Goal: Task Accomplishment & Management: Manage account settings

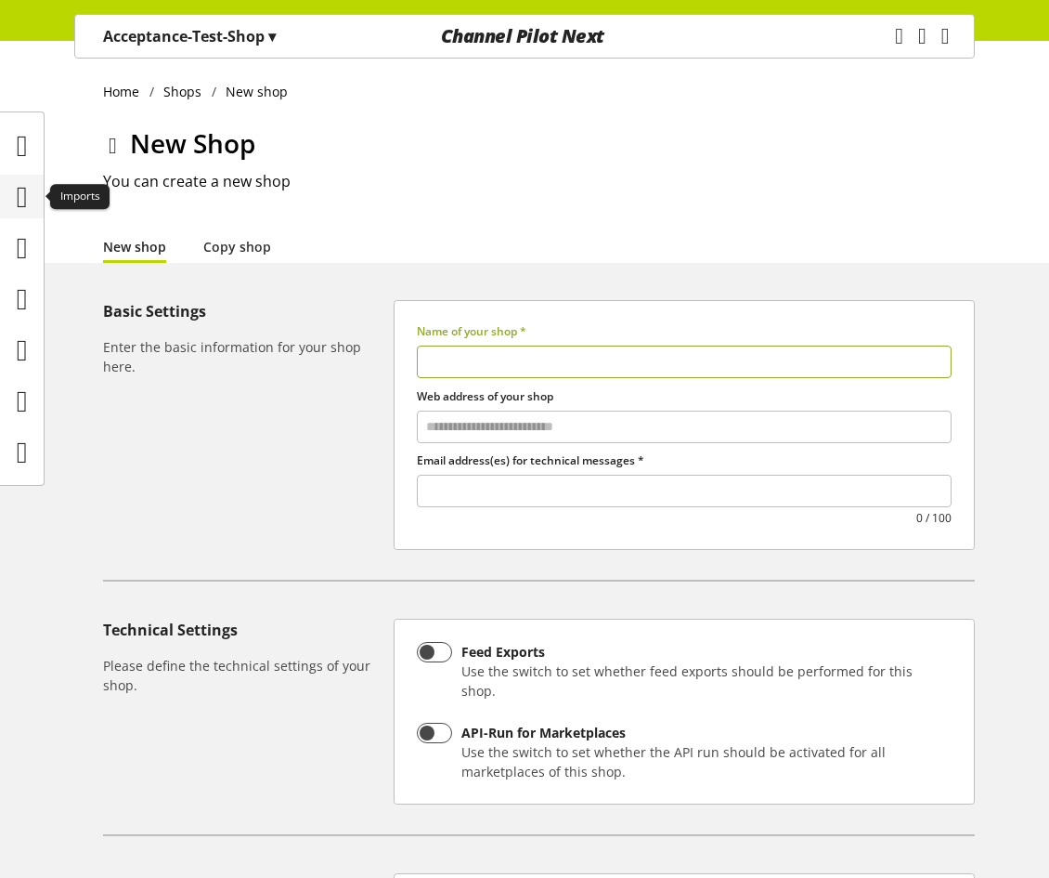
click at [28, 189] on icon at bounding box center [22, 196] width 11 height 37
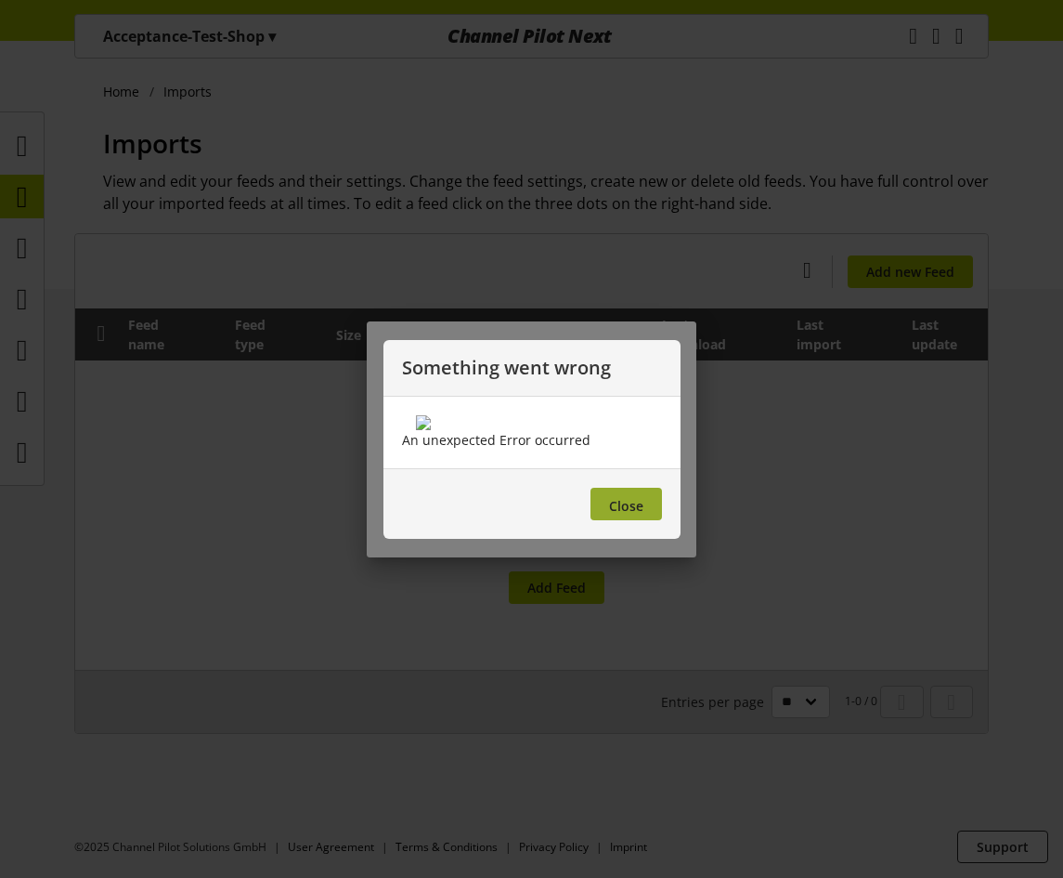
click at [632, 514] on span "Close" at bounding box center [626, 506] width 34 height 18
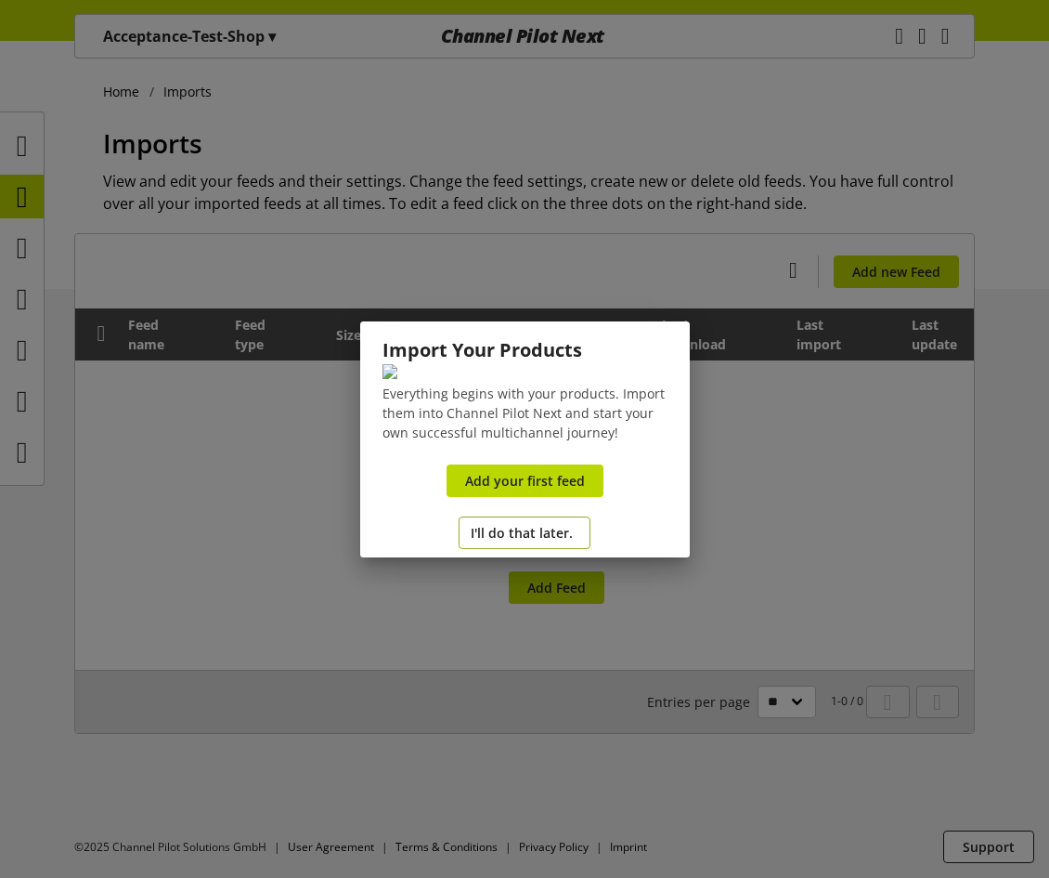
click at [532, 542] on span "I'll do that later." at bounding box center [522, 533] width 102 height 20
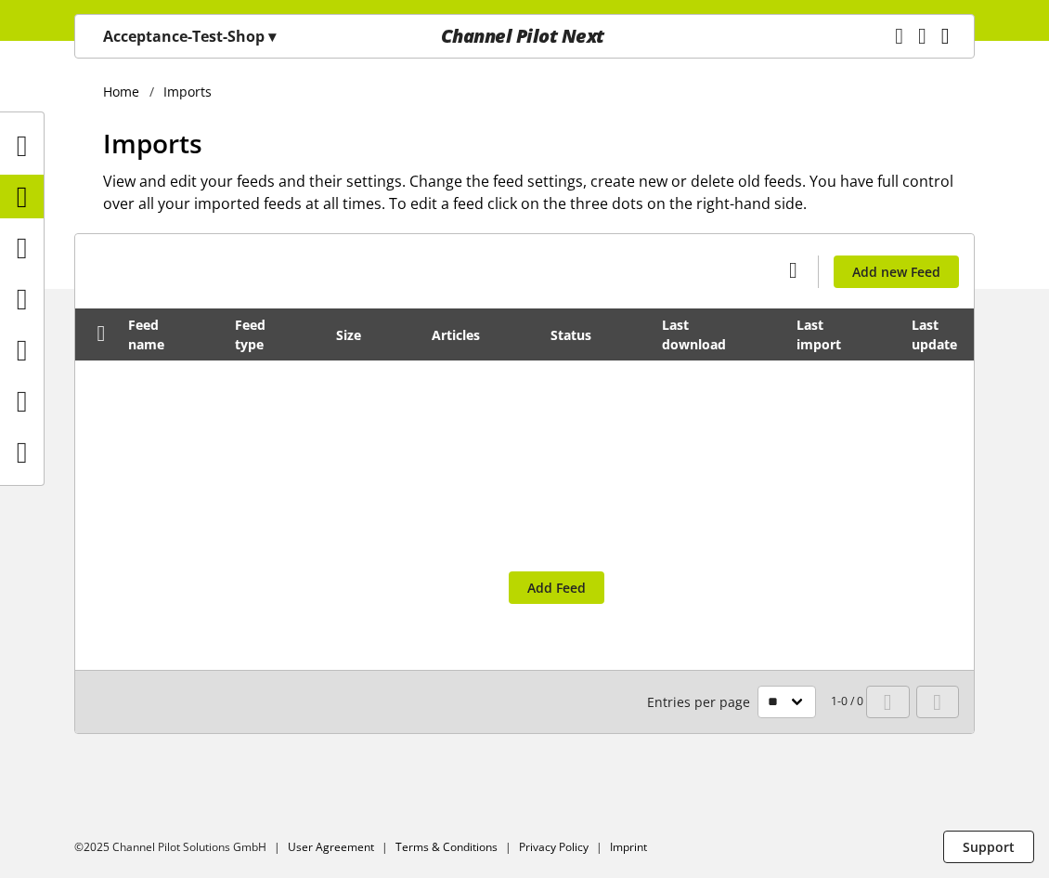
click at [942, 37] on icon "main navigation" at bounding box center [946, 36] width 8 height 33
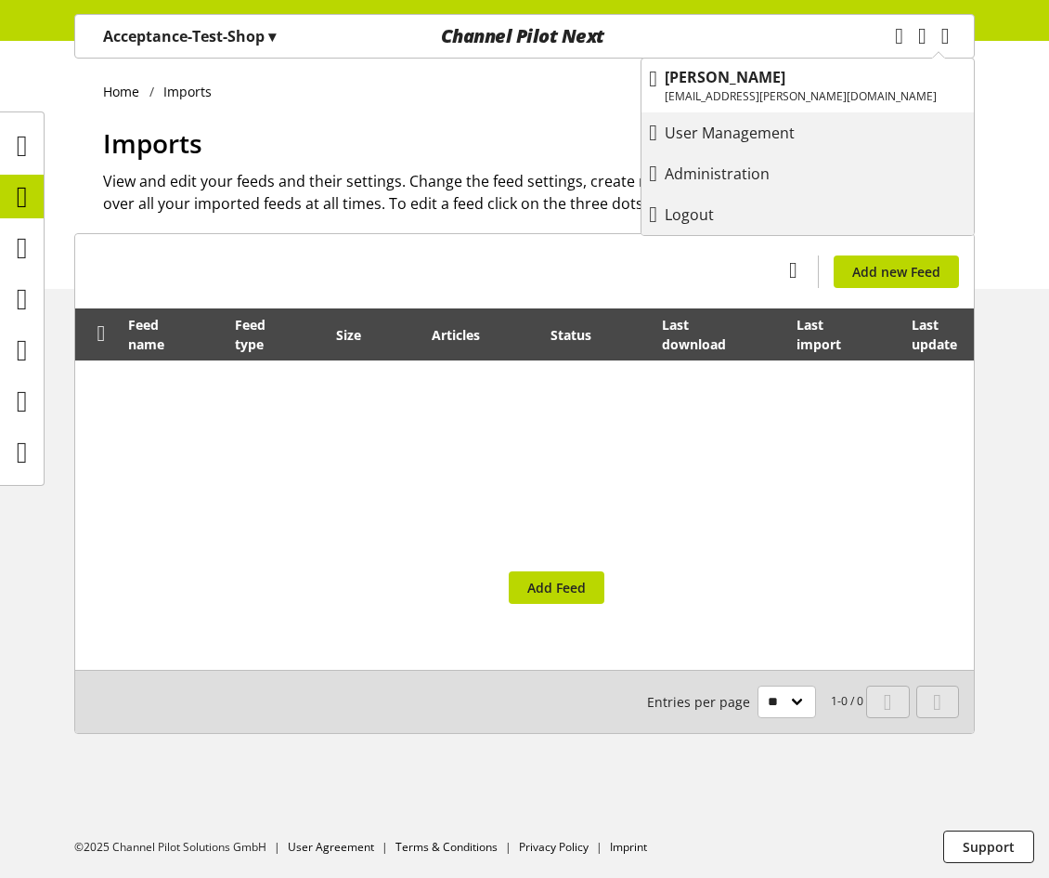
click at [825, 226] on div "Logout" at bounding box center [808, 214] width 332 height 33
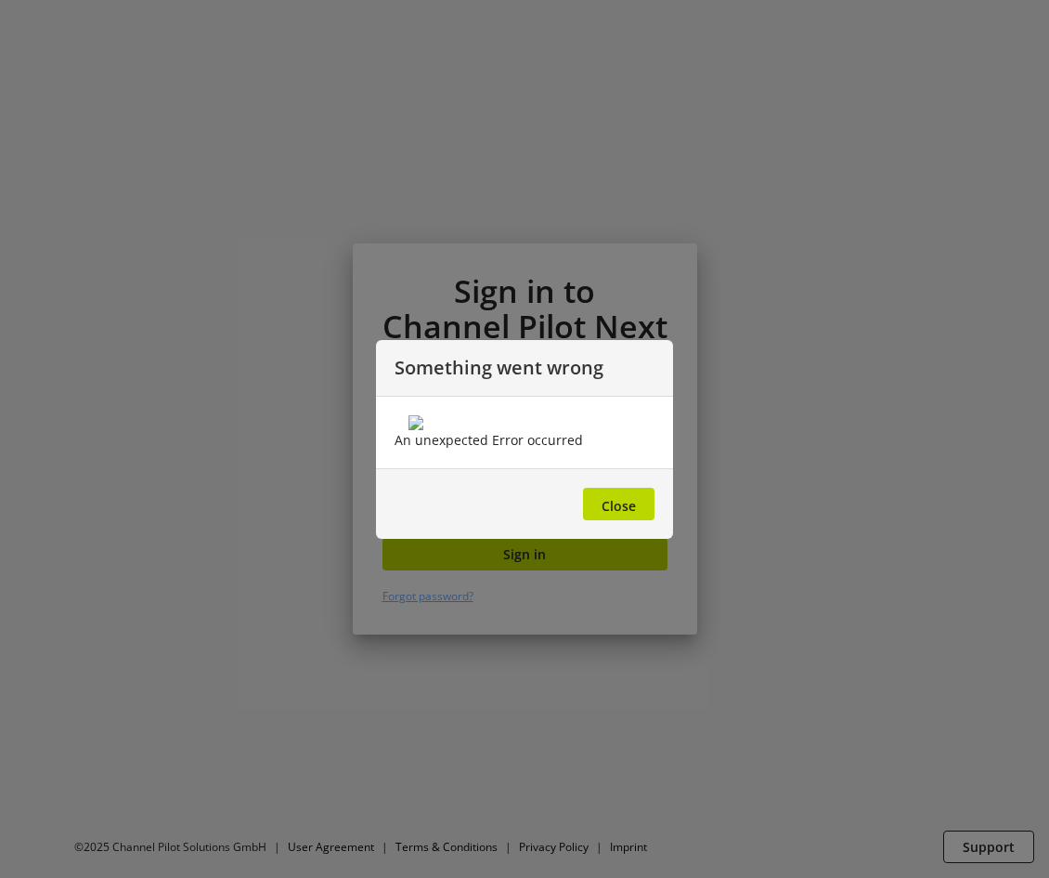
type input "**********"
click at [631, 514] on span "Close" at bounding box center [619, 506] width 34 height 18
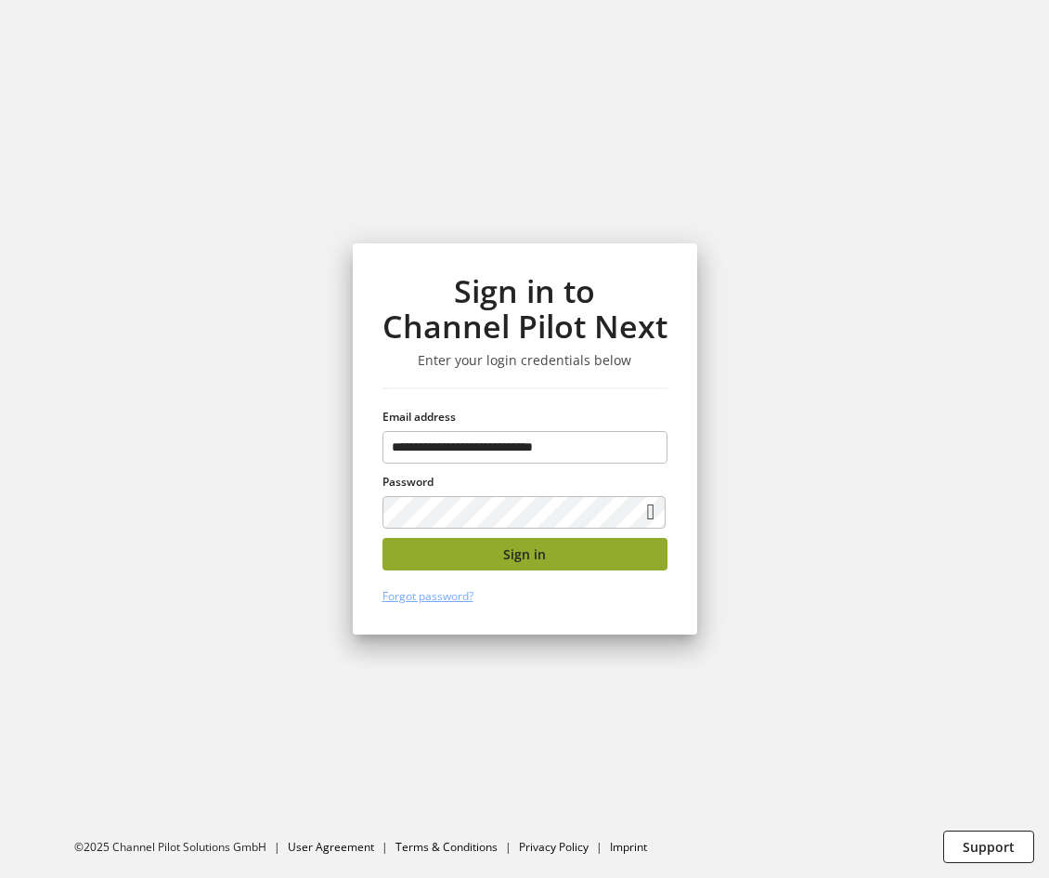
click at [581, 558] on button "Sign in" at bounding box center [525, 554] width 285 height 33
